Goal: Find specific page/section: Find specific page/section

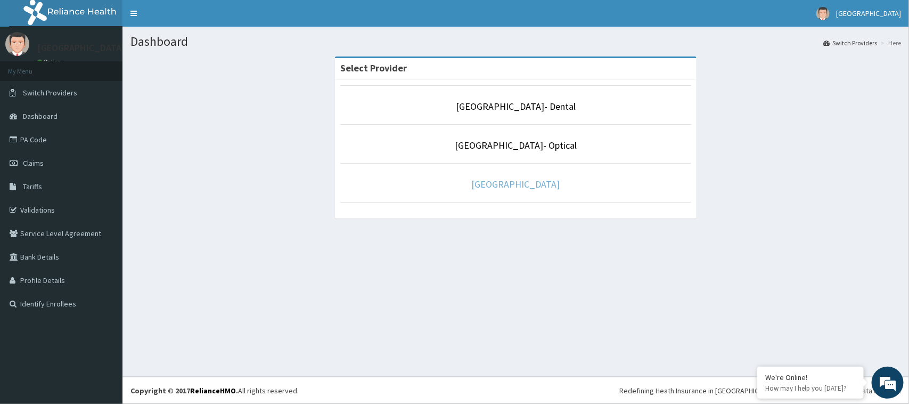
click at [519, 187] on link "[GEOGRAPHIC_DATA]" at bounding box center [516, 184] width 88 height 12
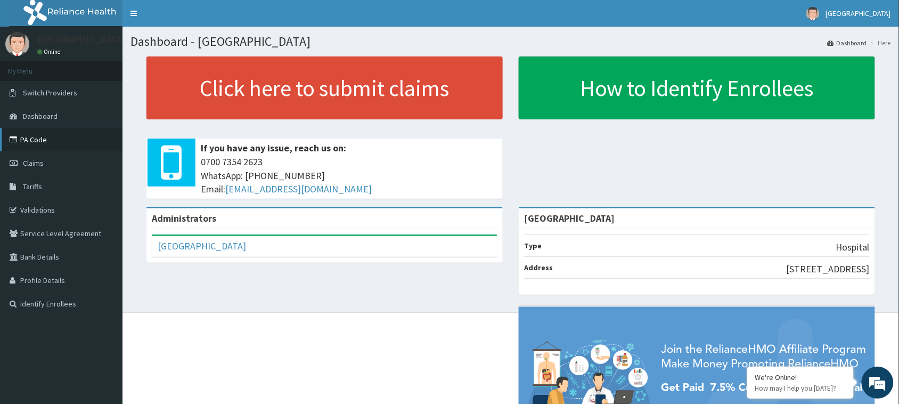
click at [38, 140] on link "PA Code" at bounding box center [61, 139] width 123 height 23
